Goal: Task Accomplishment & Management: Manage account settings

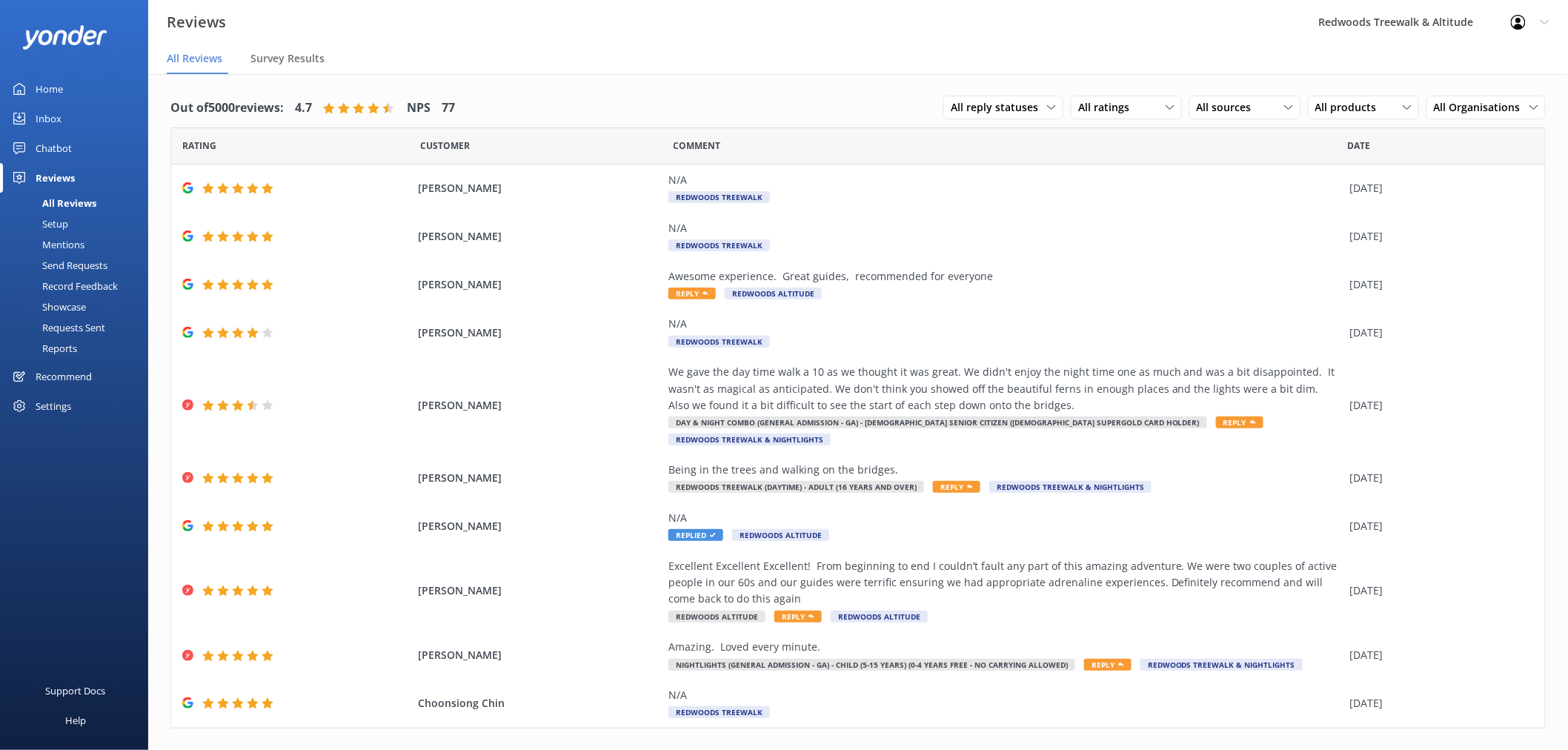
click at [67, 111] on link "Inbox" at bounding box center [74, 119] width 148 height 30
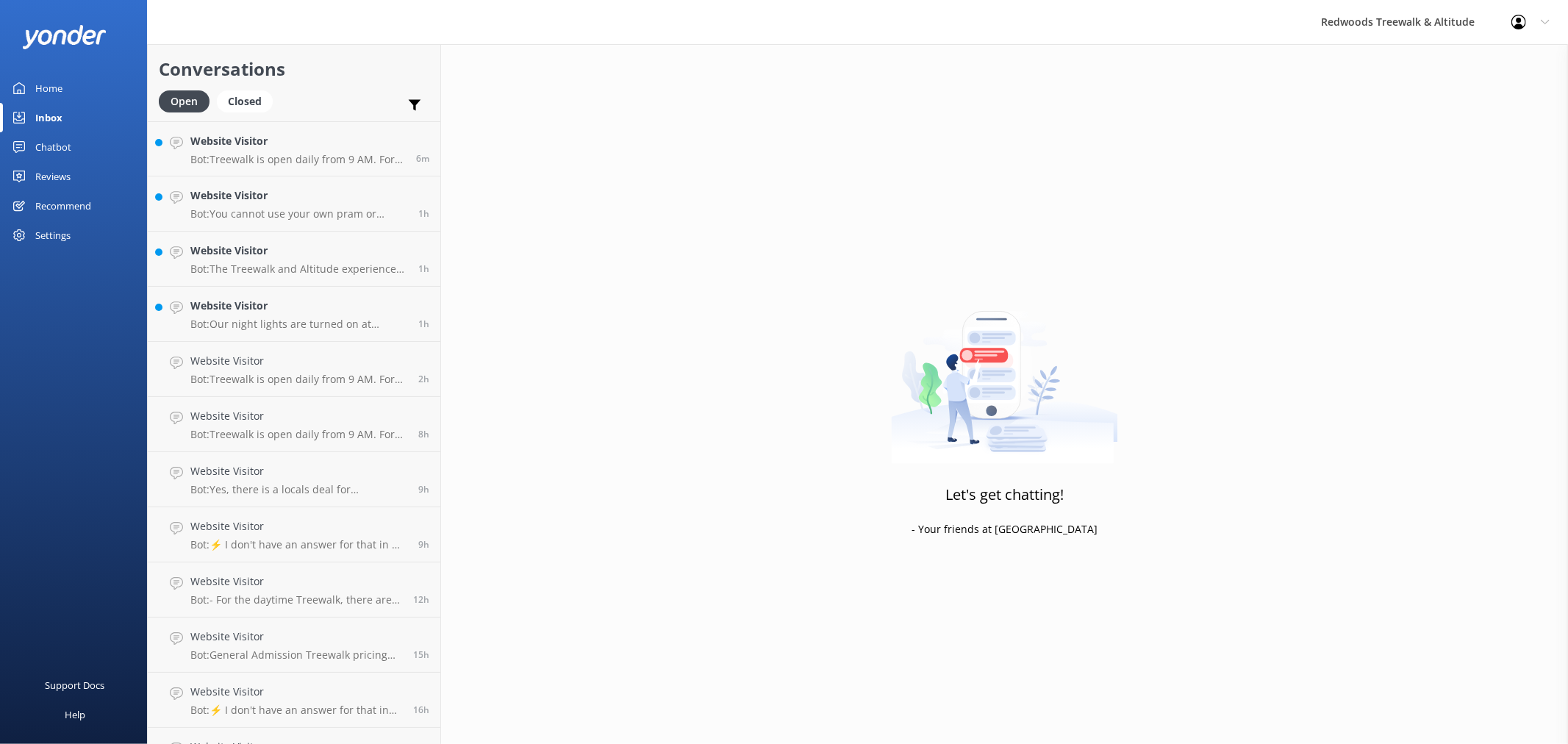
click at [69, 173] on div "Reviews" at bounding box center [53, 177] width 36 height 29
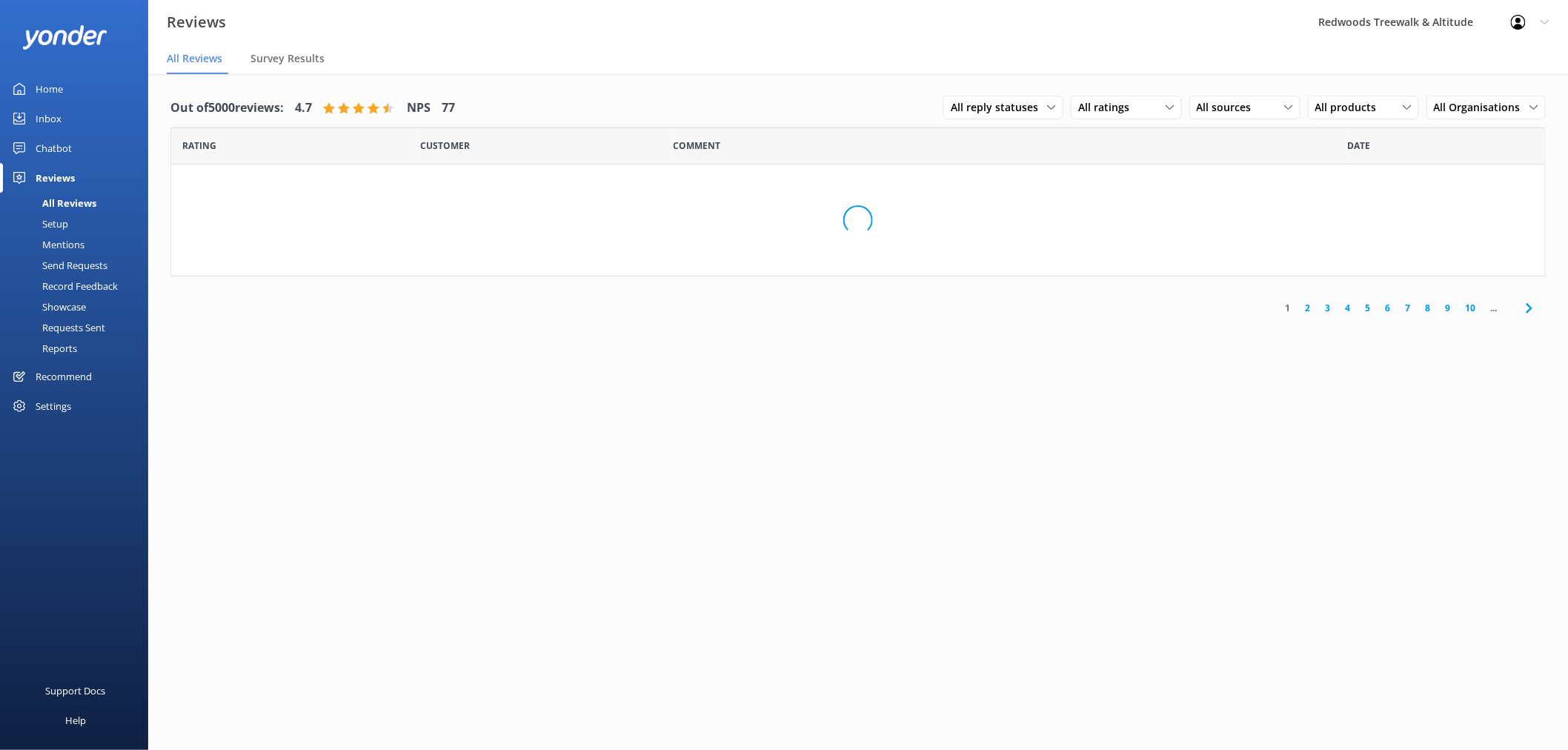
click at [79, 114] on link "Inbox" at bounding box center [74, 119] width 148 height 30
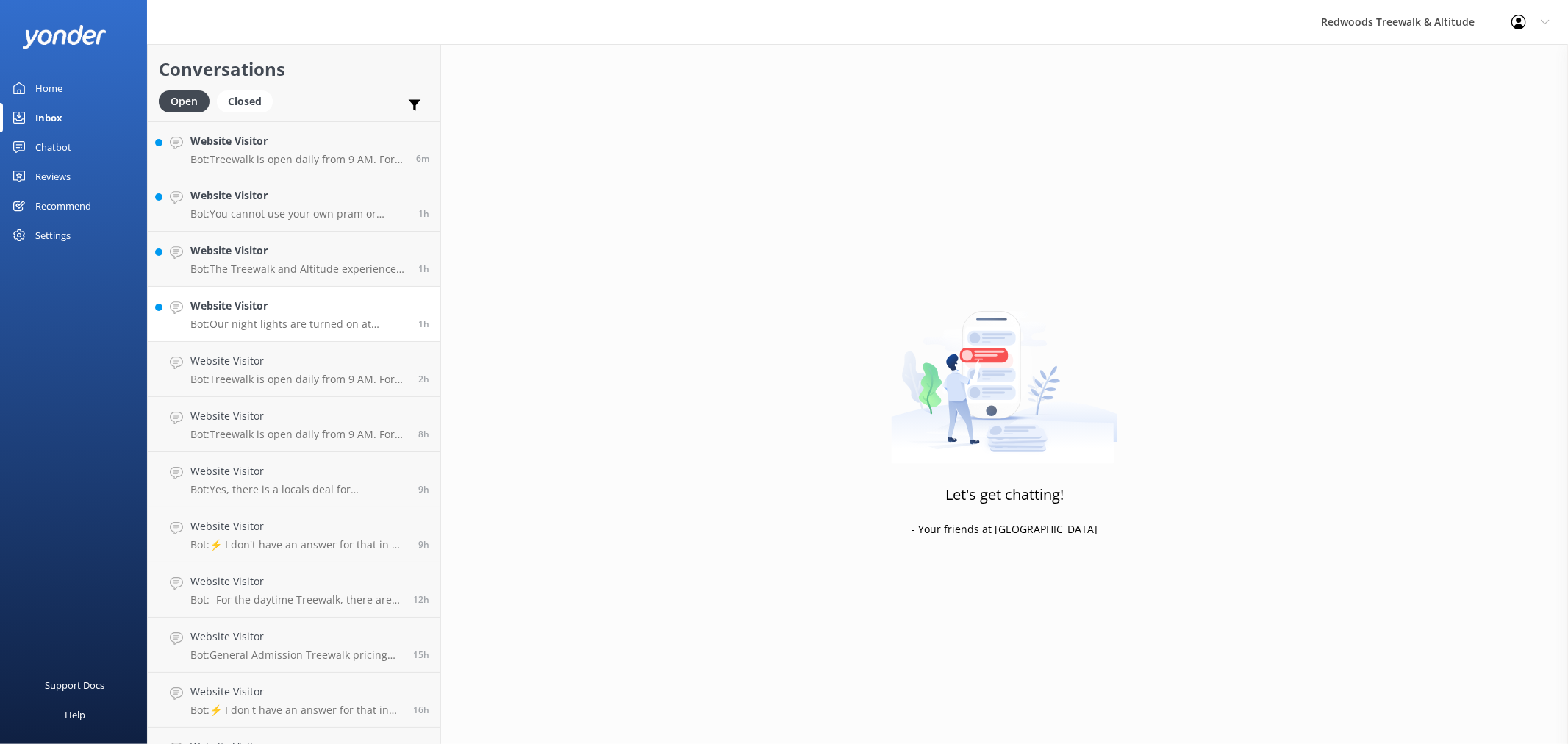
click at [287, 314] on div "Website Visitor Bot: Our night lights are turned on at sunset, and the night wa…" at bounding box center [299, 314] width 217 height 32
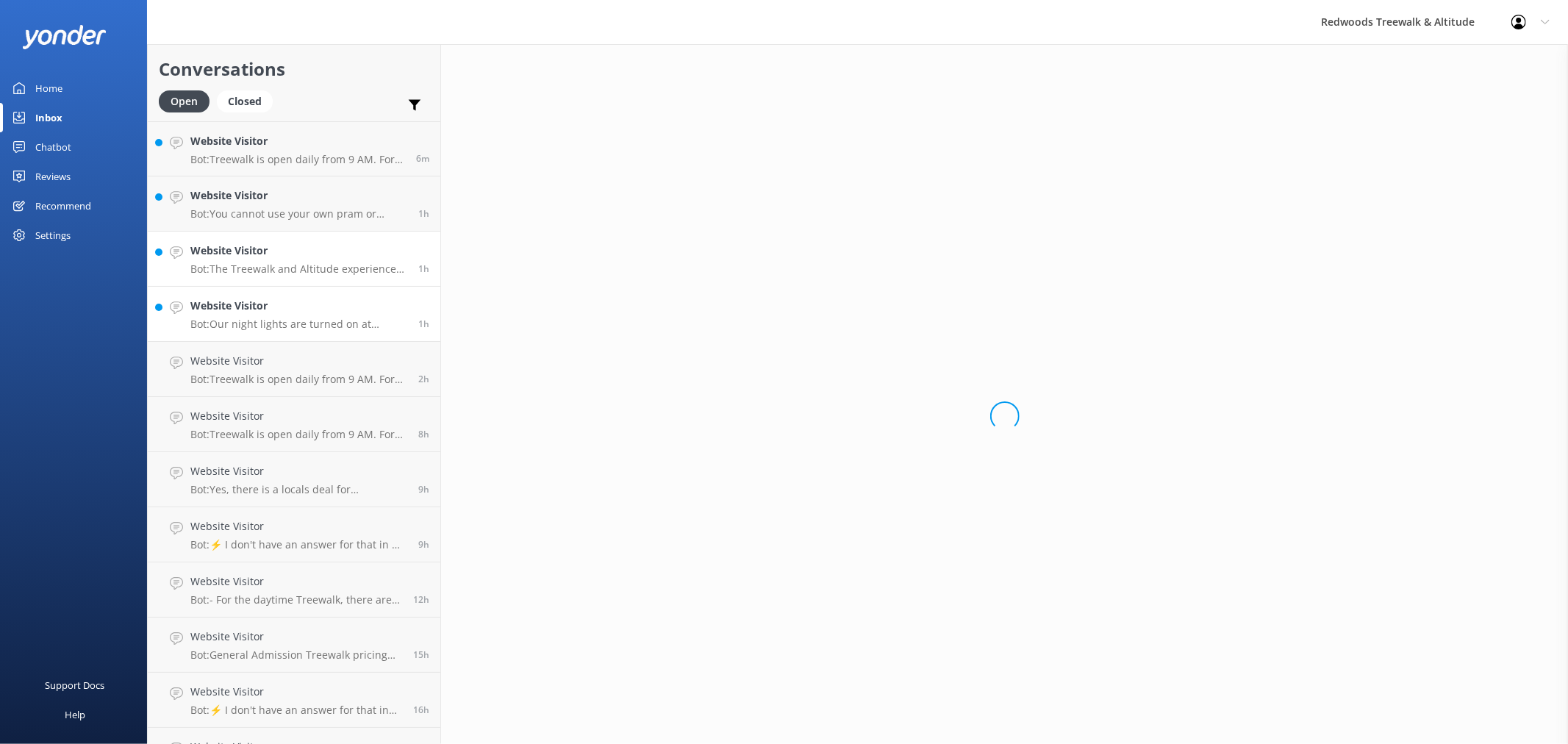
click at [288, 248] on h4 "Website Visitor" at bounding box center [299, 250] width 217 height 16
click at [295, 200] on h4 "Website Visitor" at bounding box center [299, 195] width 217 height 16
click at [300, 137] on h4 "Website Visitor" at bounding box center [298, 141] width 215 height 16
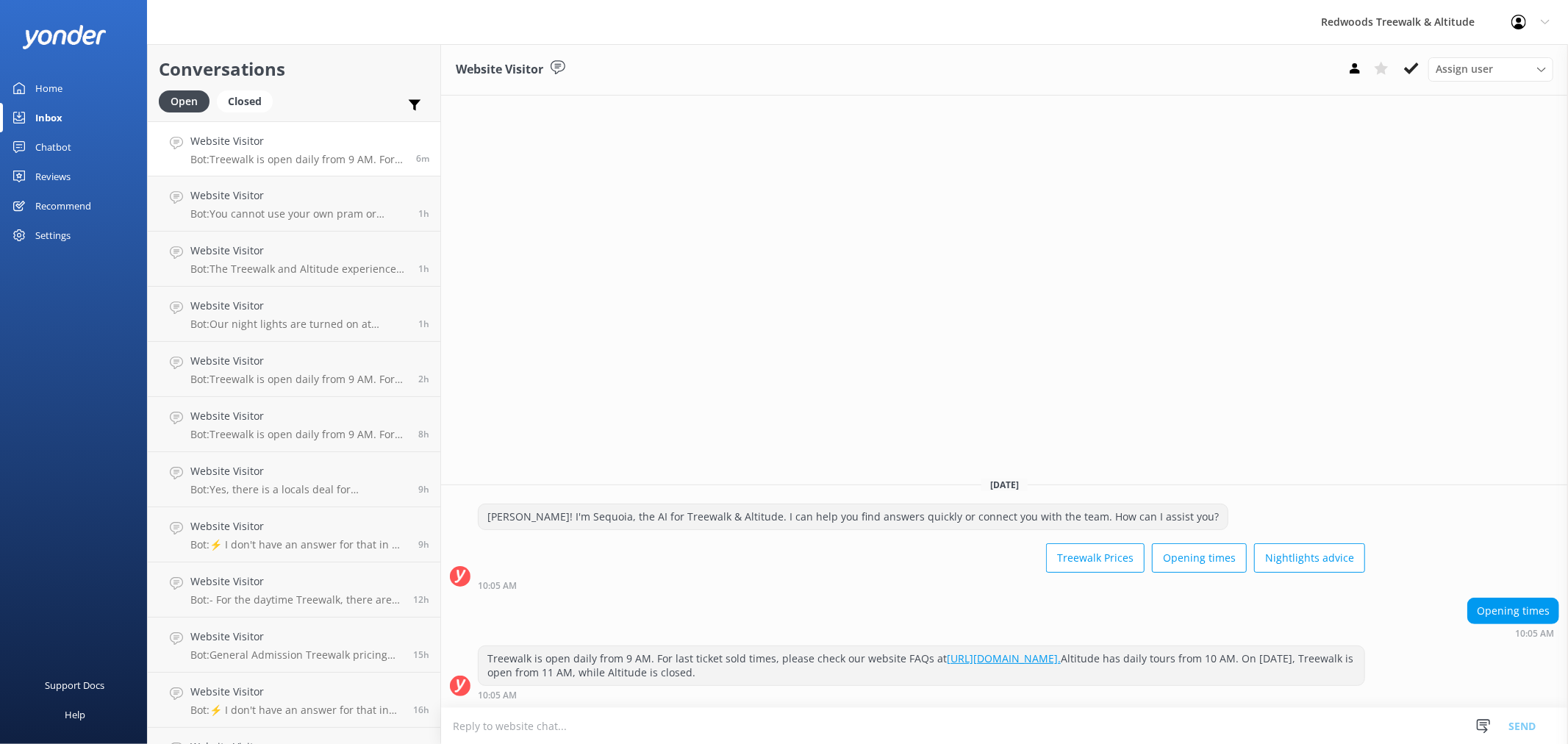
click at [36, 74] on div "Home" at bounding box center [49, 88] width 27 height 29
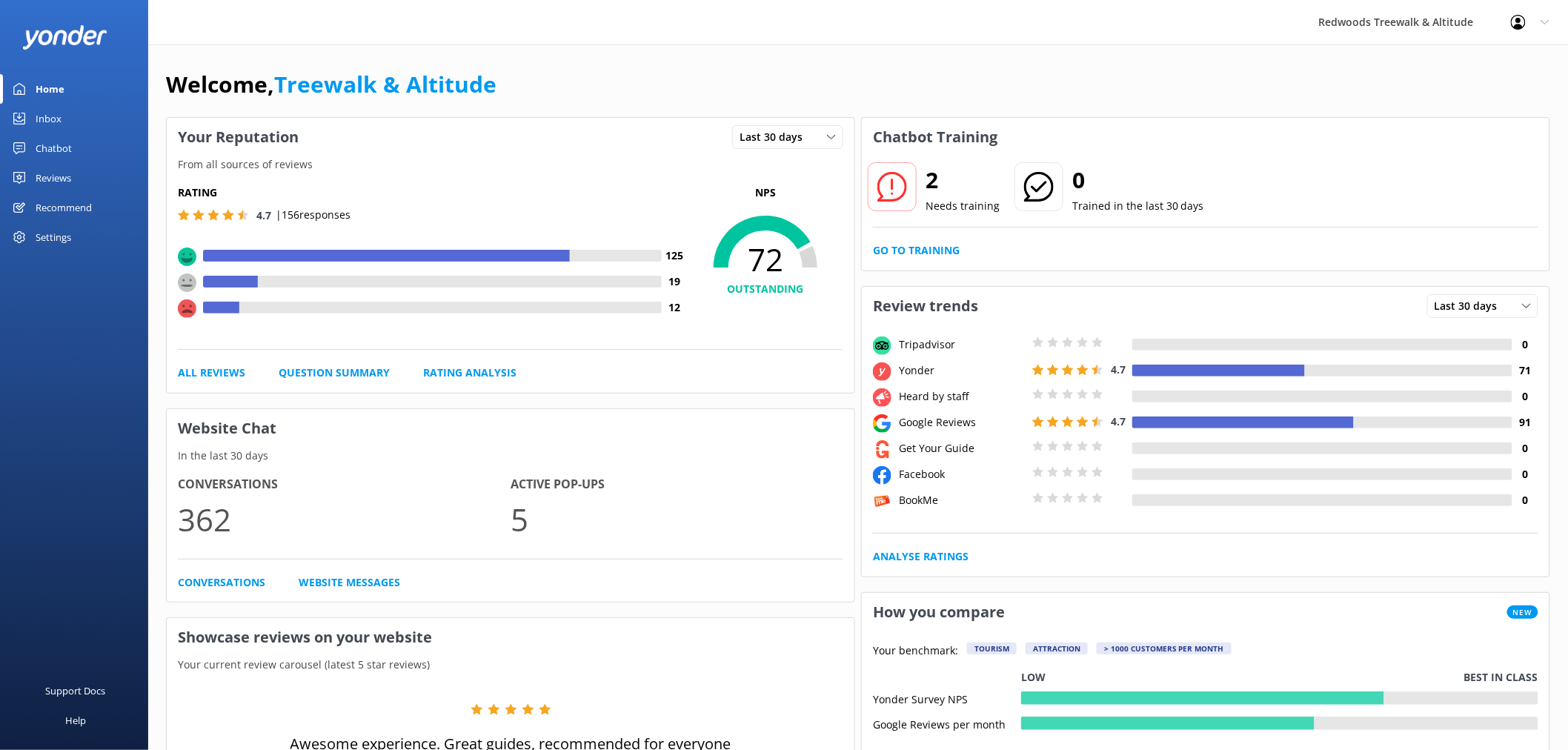
click at [38, 180] on div "Reviews" at bounding box center [53, 178] width 36 height 30
